Goal: Task Accomplishment & Management: Manage account settings

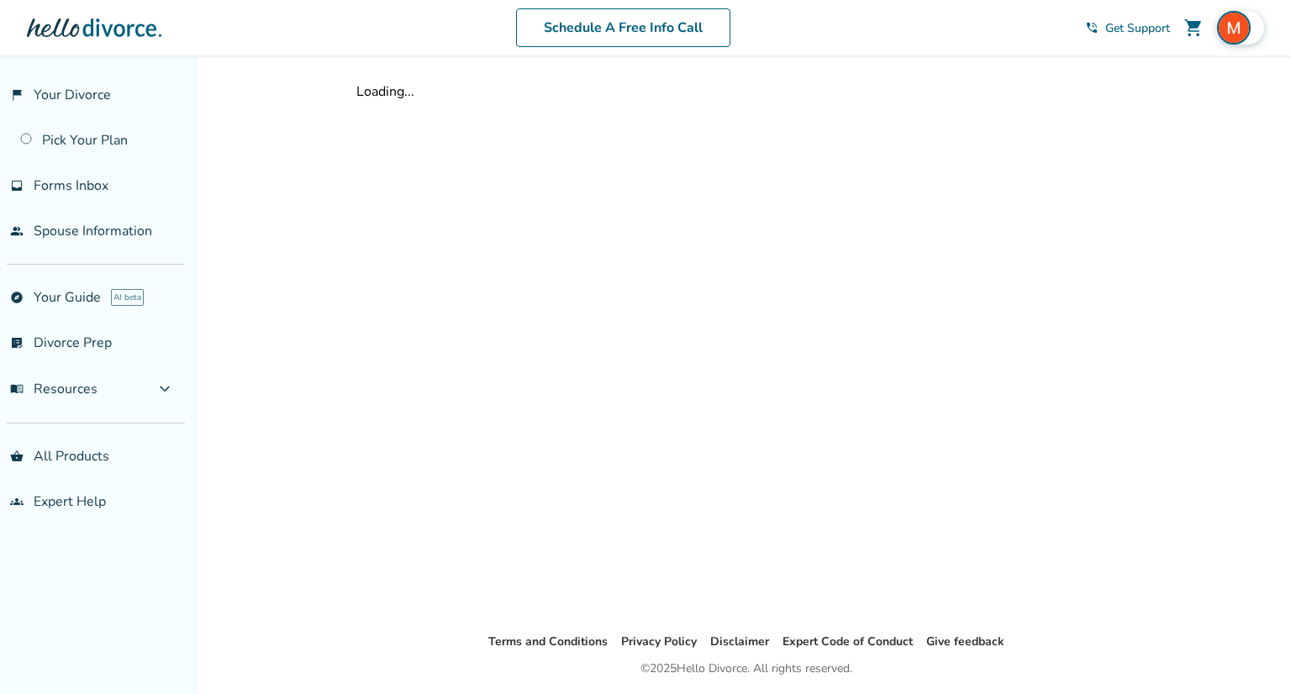
click at [1231, 33] on img at bounding box center [1234, 28] width 34 height 34
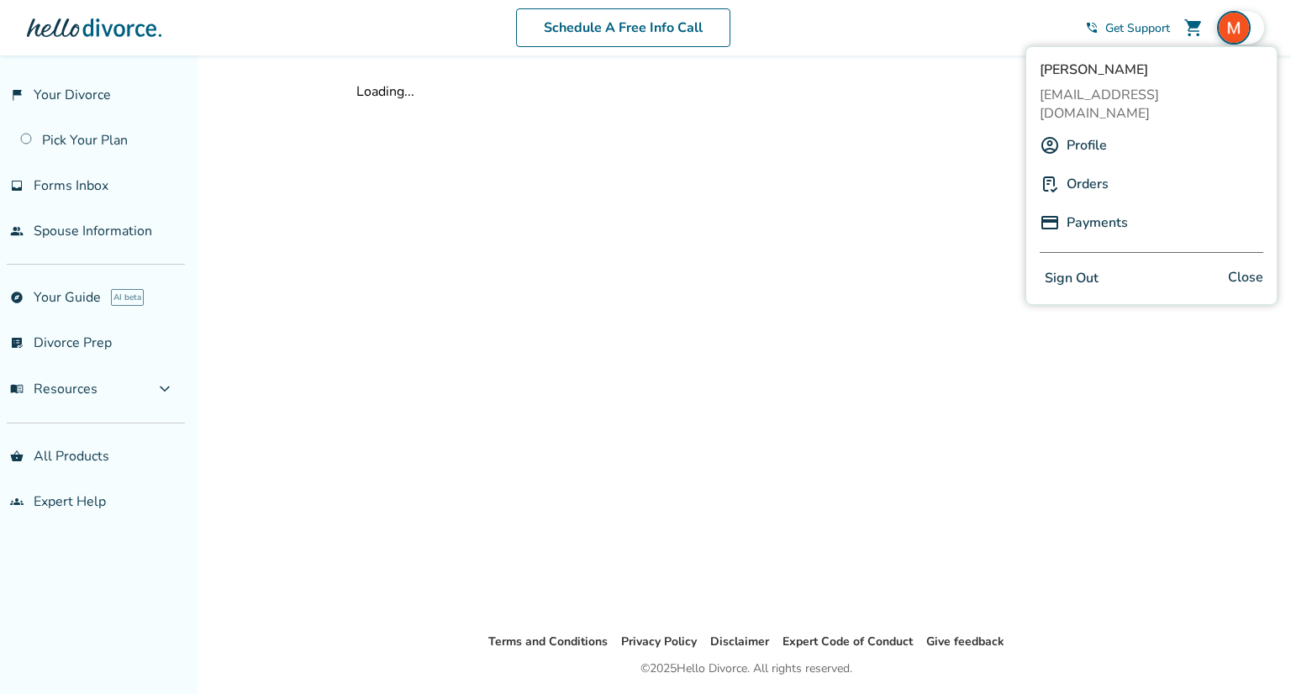
click at [1088, 266] on button "Sign Out" at bounding box center [1072, 278] width 64 height 24
